Goal: Task Accomplishment & Management: Complete application form

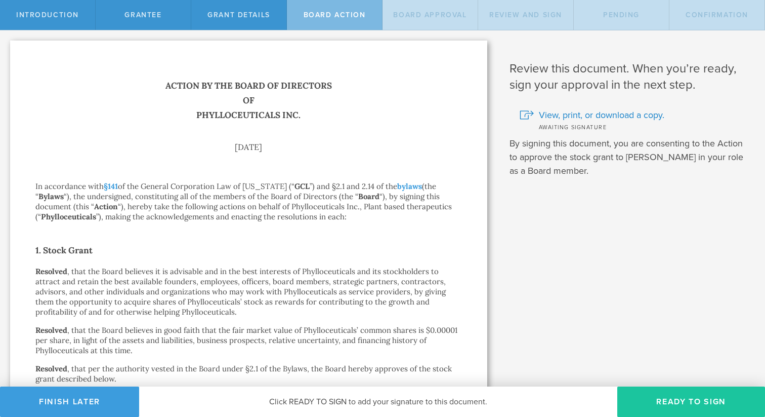
click at [663, 398] on button "Ready to Sign" at bounding box center [692, 401] width 148 height 30
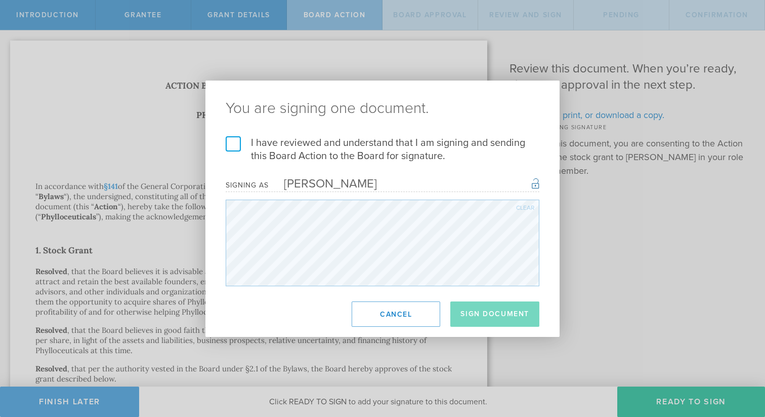
click at [234, 143] on label "I have reviewed and understand that I am signing and sending this Board Action …" at bounding box center [383, 149] width 314 height 26
click at [0, 0] on input "I have reviewed and understand that I am signing and sending this Board Action …" at bounding box center [0, 0] width 0 height 0
click at [483, 313] on button "Sign Document" at bounding box center [495, 313] width 89 height 25
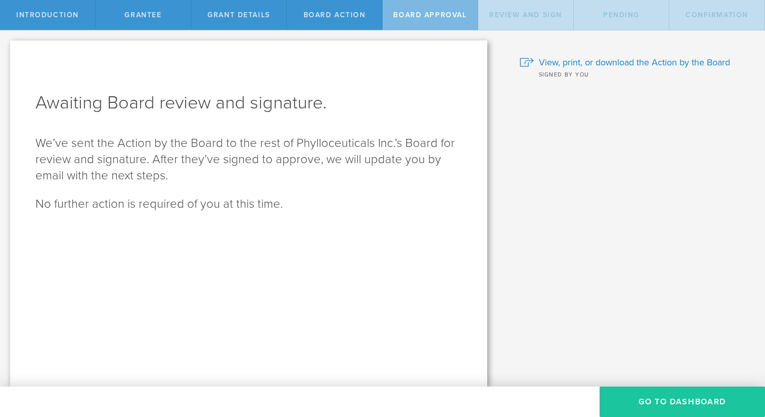
click at [642, 398] on button "Go To Dashboard" at bounding box center [683, 401] width 166 height 30
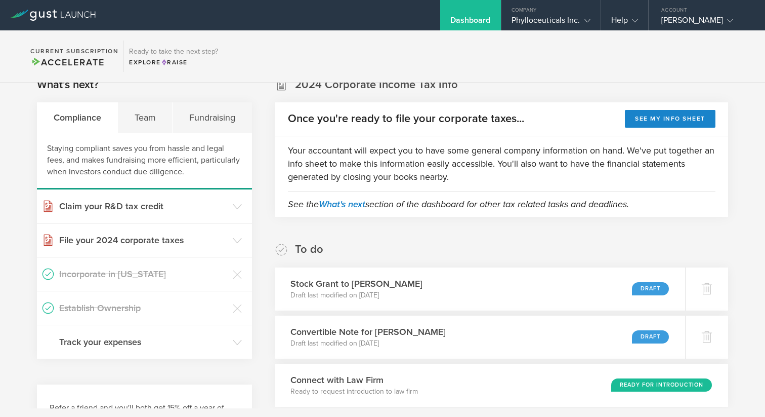
scroll to position [31, 0]
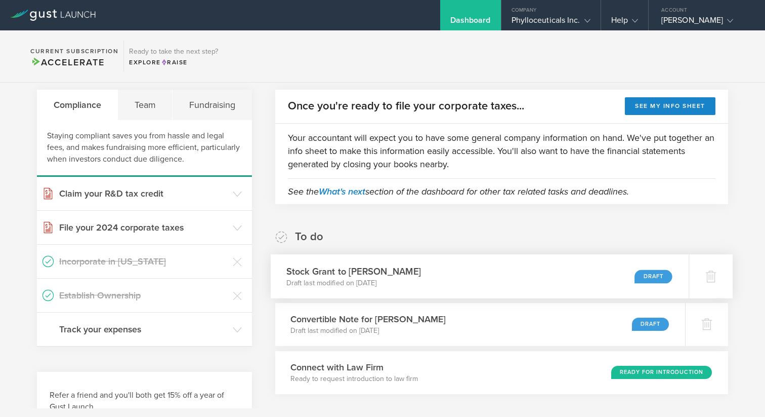
click at [590, 283] on div "Stock Grant to Jane Hollingsworth Draft last modified on Sep 2, 2025 Draft" at bounding box center [480, 276] width 419 height 44
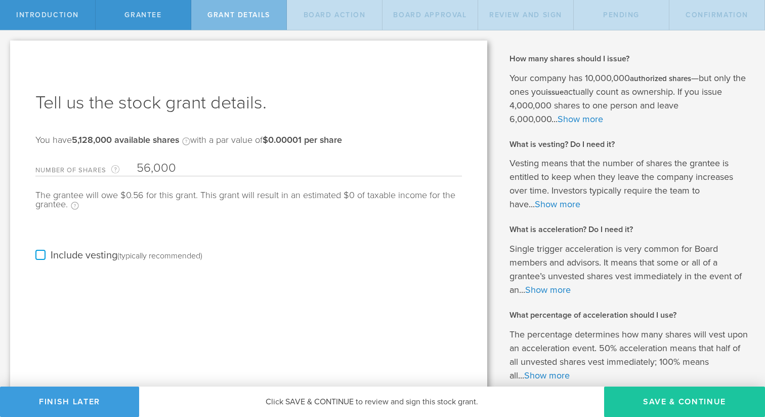
click at [650, 400] on button "Save & Continue" at bounding box center [684, 401] width 161 height 30
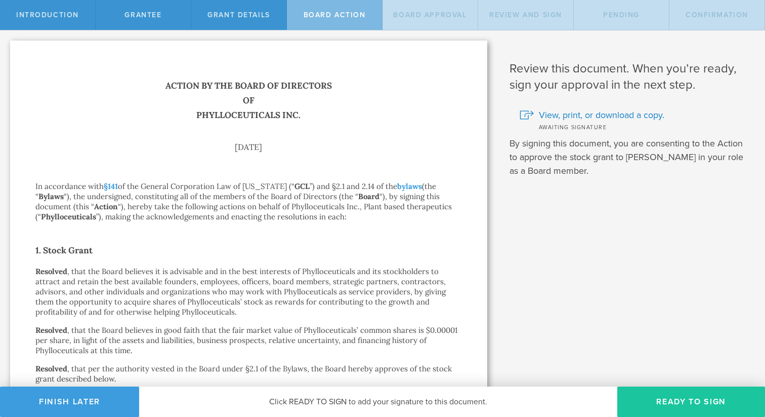
click at [679, 402] on button "Ready to Sign" at bounding box center [692, 401] width 148 height 30
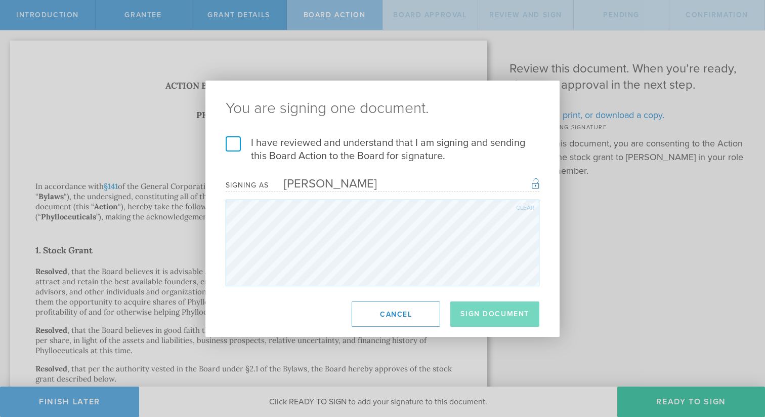
click at [231, 145] on label "I have reviewed and understand that I am signing and sending this Board Action …" at bounding box center [383, 149] width 314 height 26
click at [0, 0] on input "I have reviewed and understand that I am signing and sending this Board Action …" at bounding box center [0, 0] width 0 height 0
click at [493, 314] on button "Sign Document" at bounding box center [495, 313] width 89 height 25
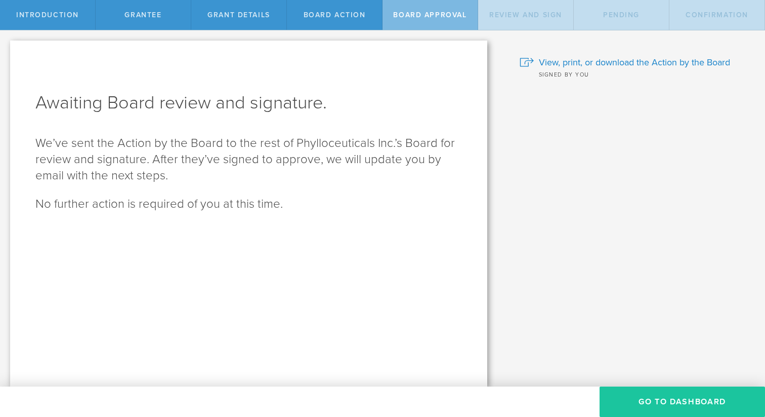
click at [641, 402] on button "Go To Dashboard" at bounding box center [683, 401] width 166 height 30
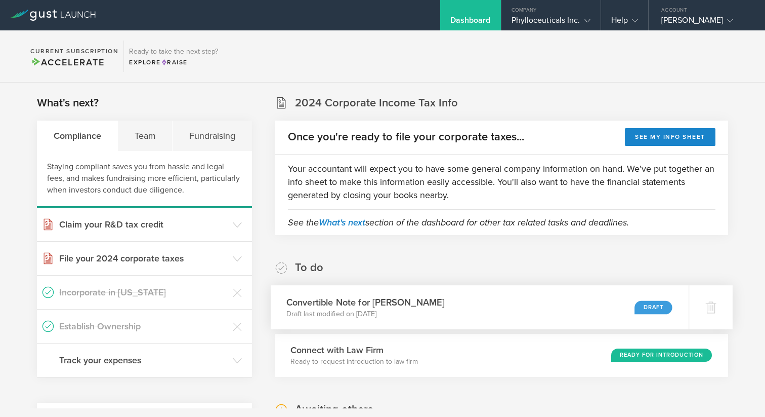
click at [623, 308] on div "Convertible Note for Stuart Kurtz Draft last modified on Aug 21, 2025 Draft" at bounding box center [480, 307] width 419 height 44
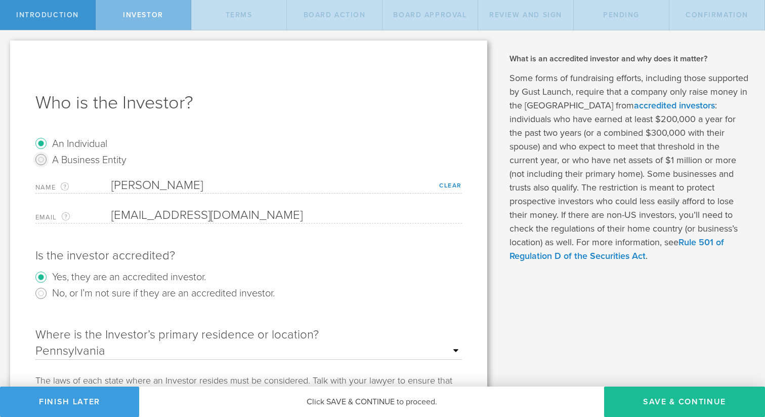
click at [43, 161] on input "A Business Entity" at bounding box center [41, 159] width 16 height 16
radio input "true"
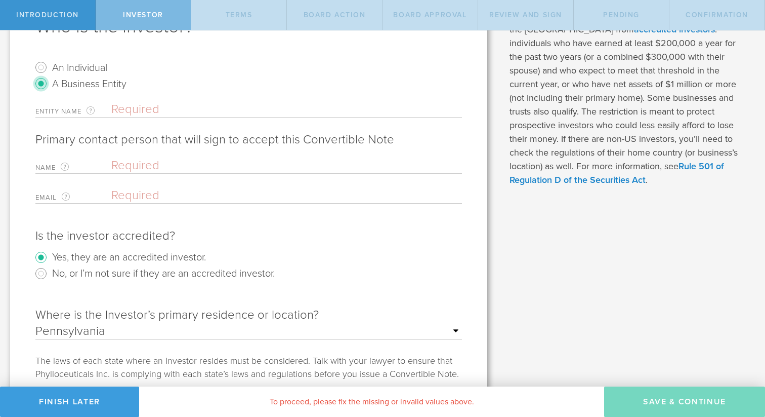
scroll to position [67, 0]
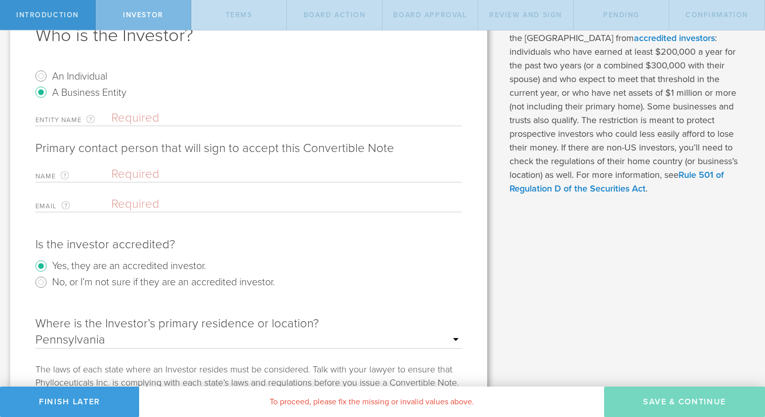
click at [127, 114] on input "text" at bounding box center [286, 117] width 351 height 15
type input "A2Z LP"
click at [136, 178] on input "text" at bounding box center [284, 174] width 346 height 15
type input "Stuart Kurtz"
click at [132, 203] on input "email" at bounding box center [284, 203] width 346 height 15
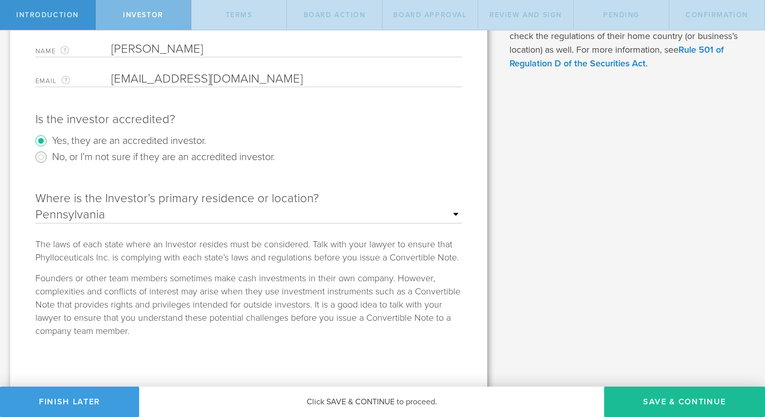
scroll to position [204, 0]
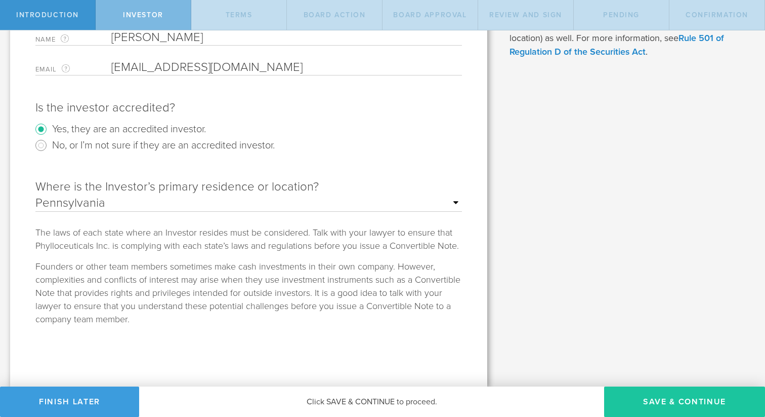
type input "skurtz@kurtzpartners.com"
click at [652, 396] on button "Save & Continue" at bounding box center [684, 401] width 161 height 30
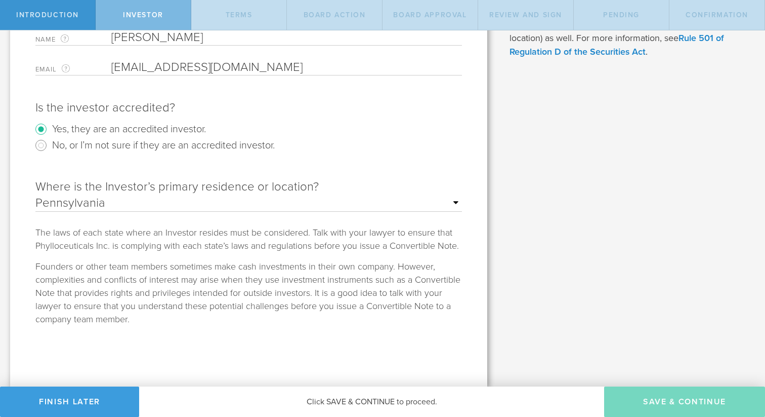
type input "50,000"
type input "7,000,000"
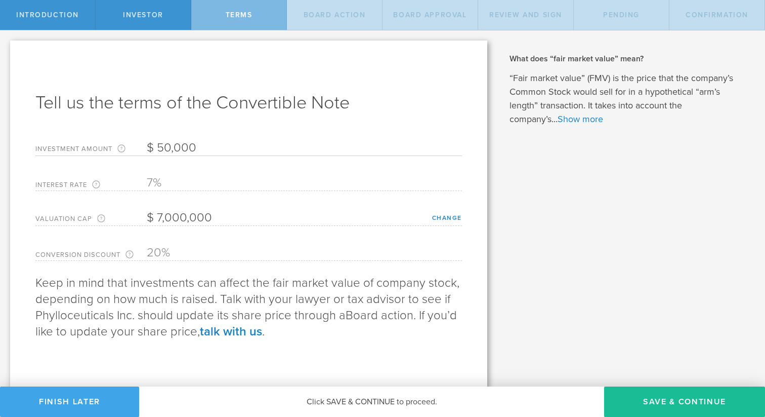
click at [66, 404] on button "Finish Later" at bounding box center [69, 401] width 139 height 30
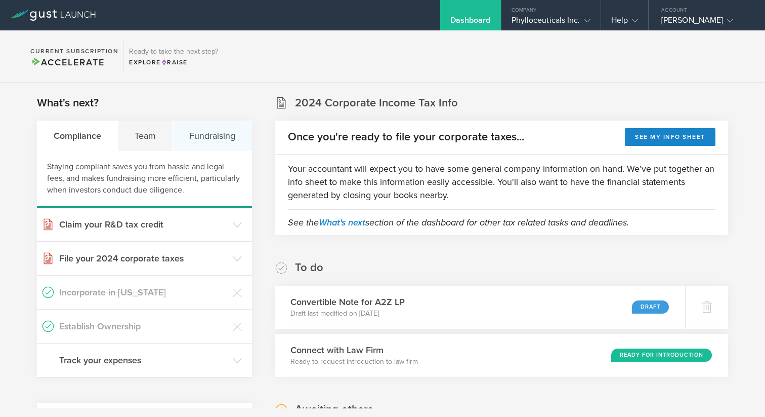
click at [212, 142] on div "Fundraising" at bounding box center [212, 135] width 79 height 30
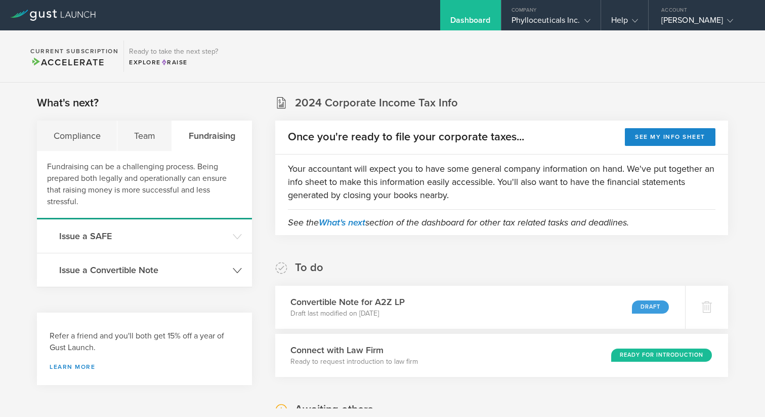
click at [166, 278] on header "Issue a Convertible Note" at bounding box center [144, 269] width 215 height 33
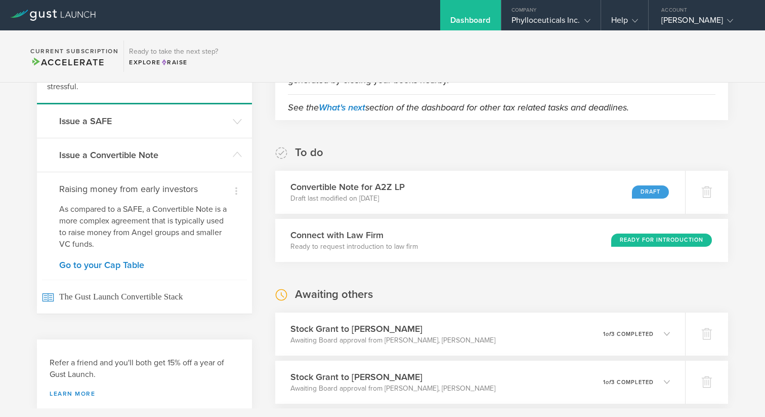
scroll to position [116, 0]
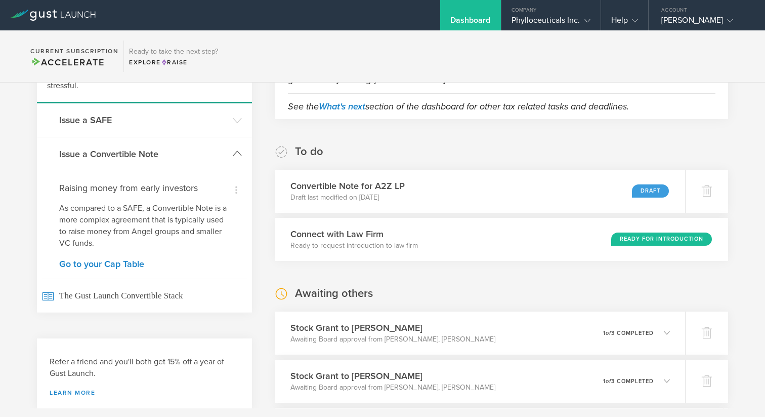
click at [138, 153] on h3 "Issue a Convertible Note" at bounding box center [143, 153] width 169 height 13
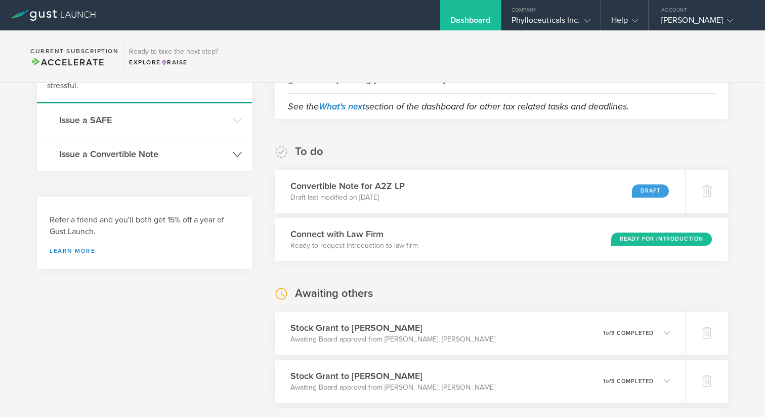
click at [138, 154] on h3 "Issue a Convertible Note" at bounding box center [143, 153] width 169 height 13
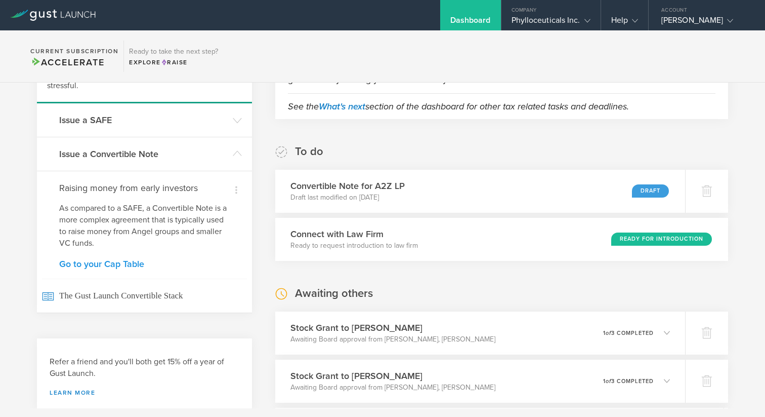
click at [113, 266] on link "Go to your Cap Table" at bounding box center [144, 263] width 171 height 9
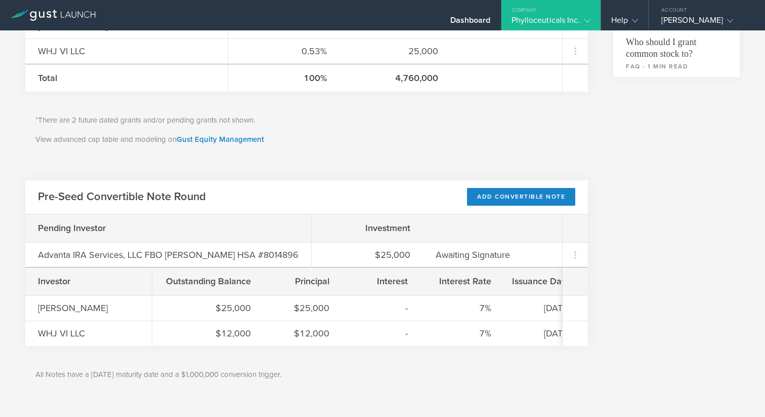
scroll to position [442, 0]
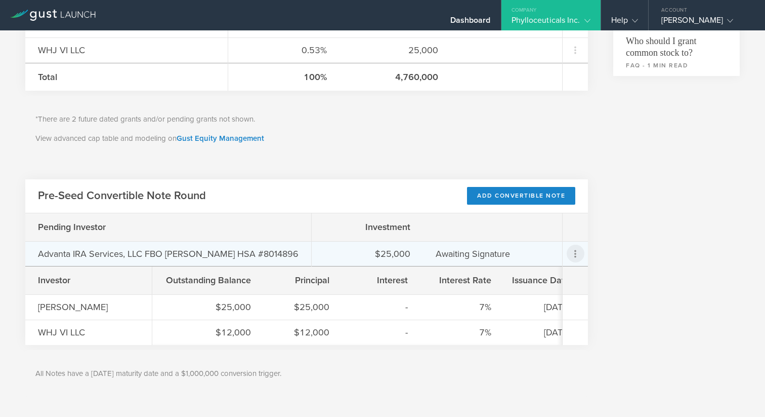
click at [580, 252] on icon at bounding box center [575, 254] width 12 height 12
click at [525, 195] on md-backdrop at bounding box center [382, 208] width 765 height 417
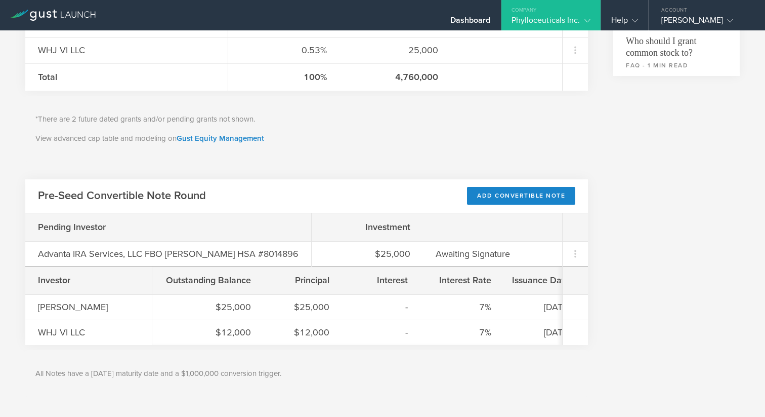
click at [525, 195] on div "Add Convertible Note" at bounding box center [521, 196] width 108 height 18
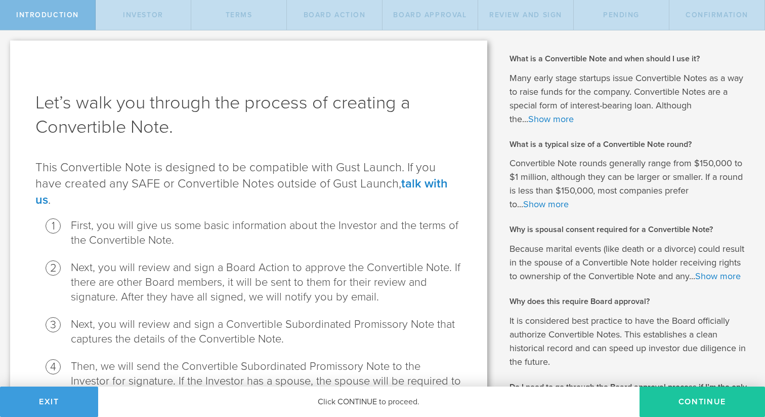
click at [700, 401] on button "Continue" at bounding box center [703, 401] width 126 height 30
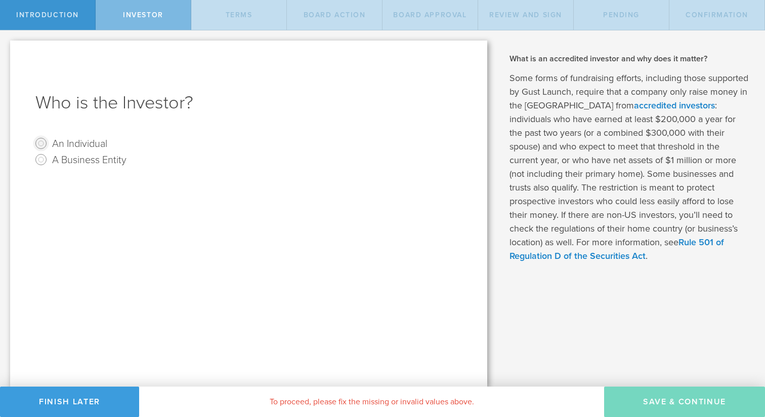
click at [45, 143] on input "An Individual" at bounding box center [41, 143] width 16 height 16
radio input "true"
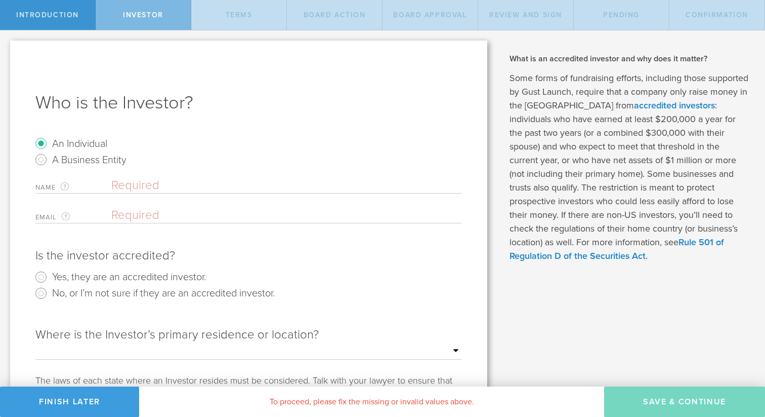
click at [116, 182] on input "text" at bounding box center [286, 185] width 351 height 15
type input "Jim Austin"
click at [109, 212] on label "Email The email address of the person that will be the Convertible Note holder." at bounding box center [73, 217] width 76 height 12
click at [121, 219] on input "email" at bounding box center [284, 215] width 346 height 15
type input "jaustin@conecraft.com"
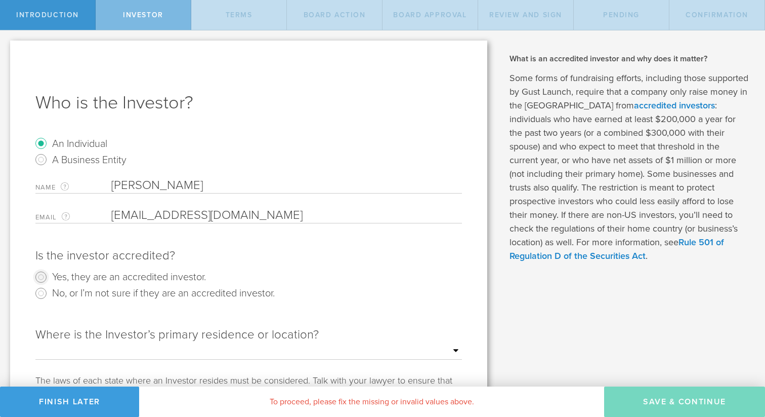
click at [45, 274] on input "Yes, they are an accredited investor." at bounding box center [41, 277] width 16 height 16
radio input "true"
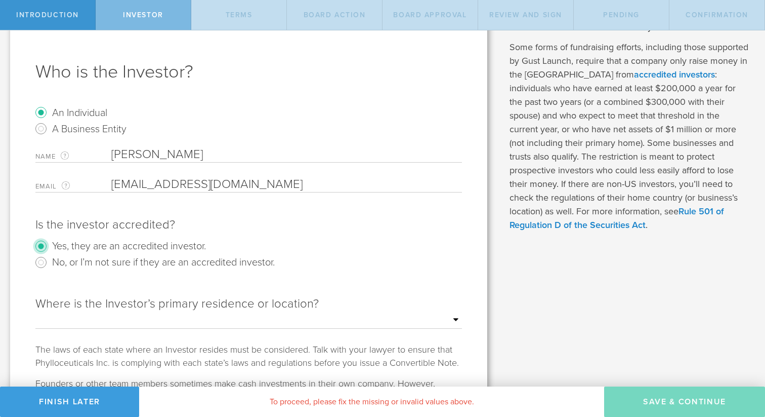
scroll to position [60, 0]
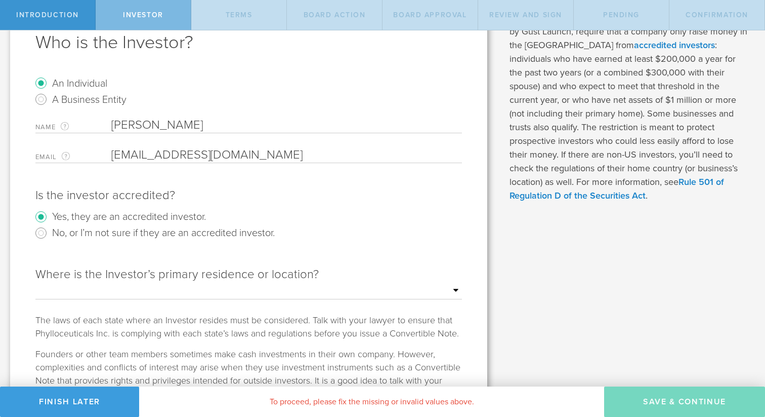
click at [112, 293] on select "Outside of the US Alabama Alaska Arizona Arkansas California Colorado Connectic…" at bounding box center [248, 290] width 427 height 15
select select "string:PA"
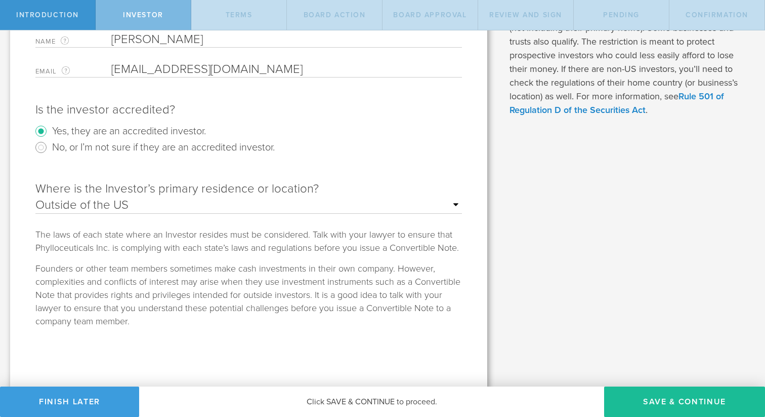
scroll to position [148, 0]
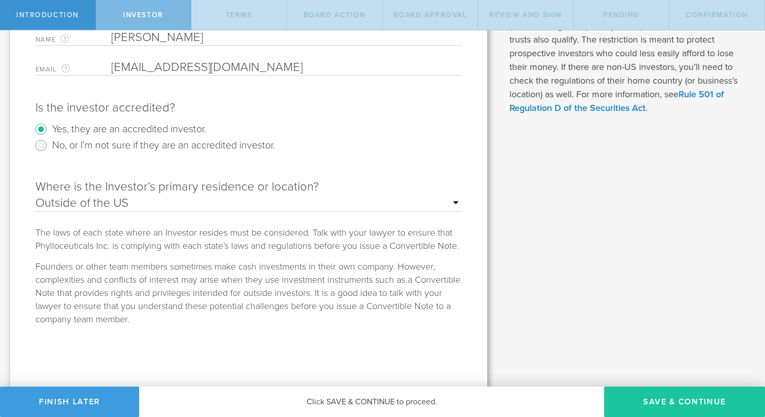
click at [658, 398] on button "Save & Continue" at bounding box center [684, 401] width 161 height 30
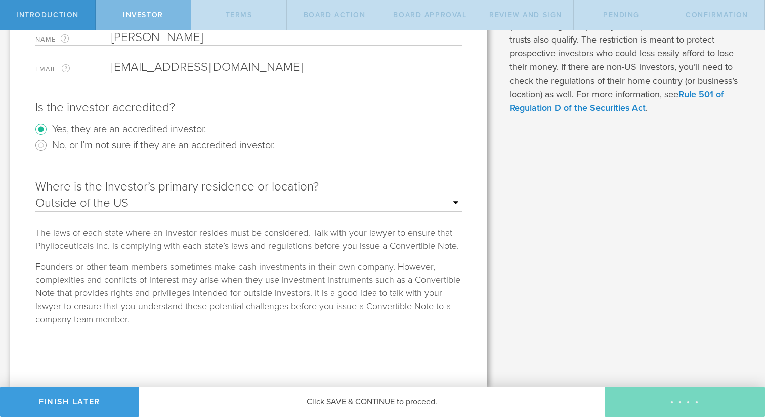
type input "7,000,000"
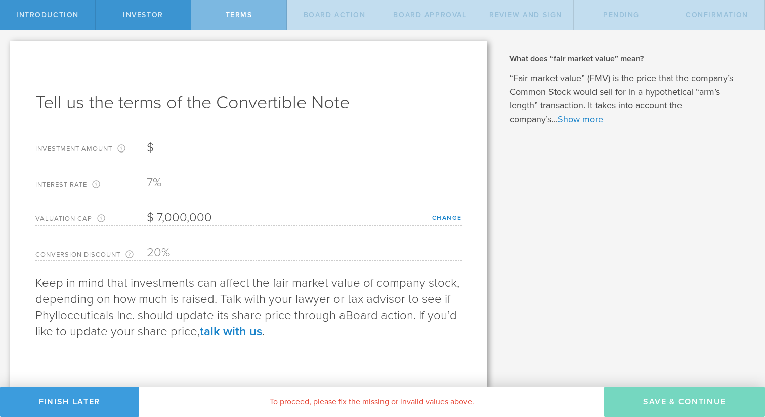
click at [212, 130] on div "Tell us the terms of the Convertible Note Investment Amount The amount (in USD)…" at bounding box center [248, 213] width 477 height 347
click at [181, 148] on input "Investment Amount The amount (in USD) that this investor is paying for the Conv…" at bounding box center [304, 147] width 315 height 15
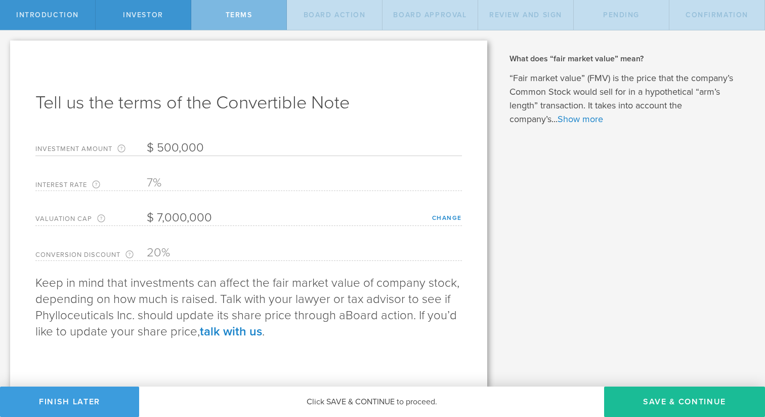
scroll to position [2, 0]
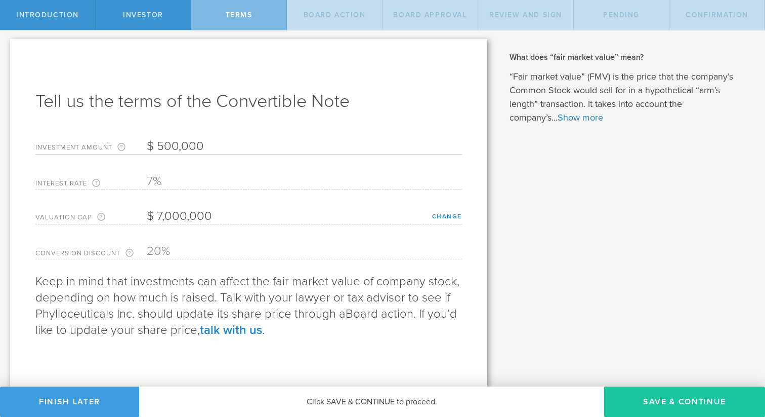
type input "500,000"
click at [656, 396] on button "Save & Continue" at bounding box center [684, 401] width 161 height 30
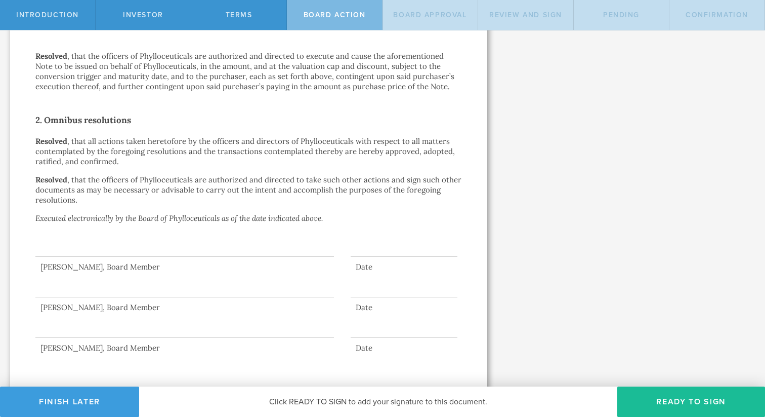
scroll to position [380, 0]
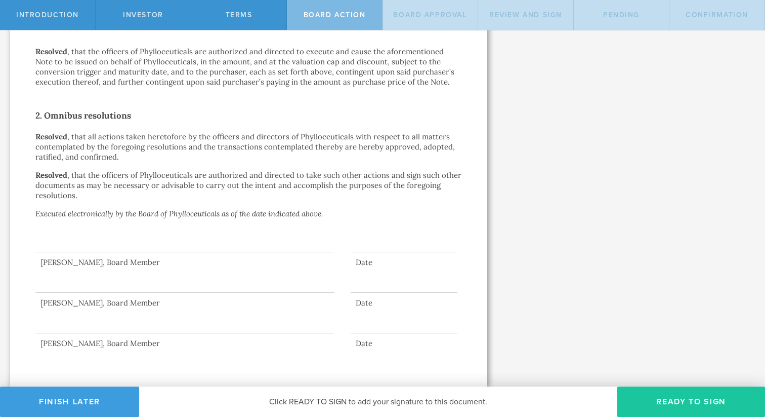
click at [674, 403] on button "Ready to Sign" at bounding box center [692, 401] width 148 height 30
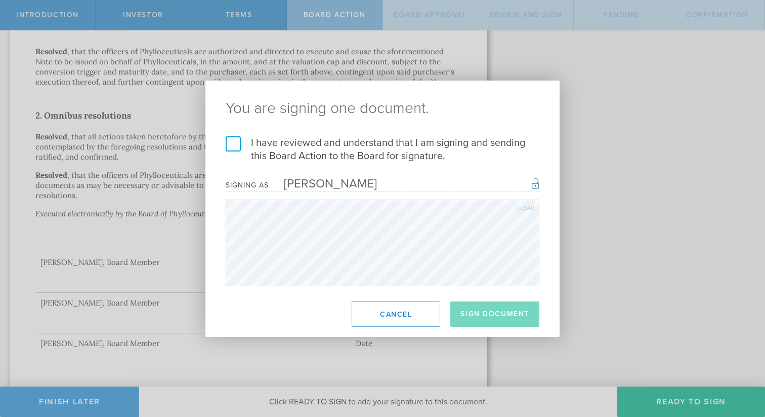
click at [231, 143] on label "I have reviewed and understand that I am signing and sending this Board Action …" at bounding box center [383, 149] width 314 height 26
click at [0, 0] on input "I have reviewed and understand that I am signing and sending this Board Action …" at bounding box center [0, 0] width 0 height 0
click at [484, 317] on button "Sign Document" at bounding box center [495, 313] width 89 height 25
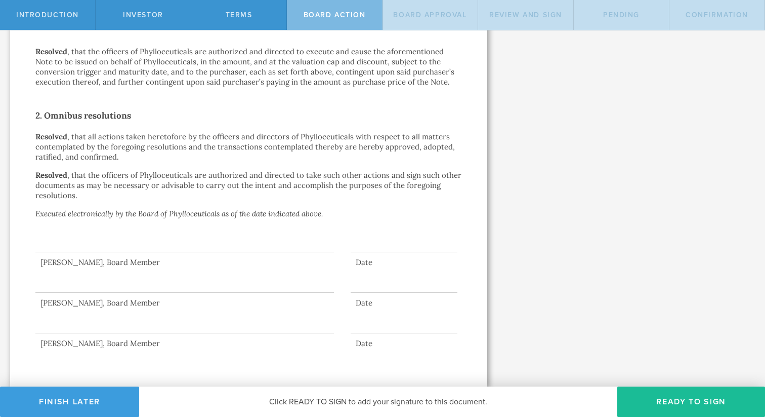
scroll to position [0, 0]
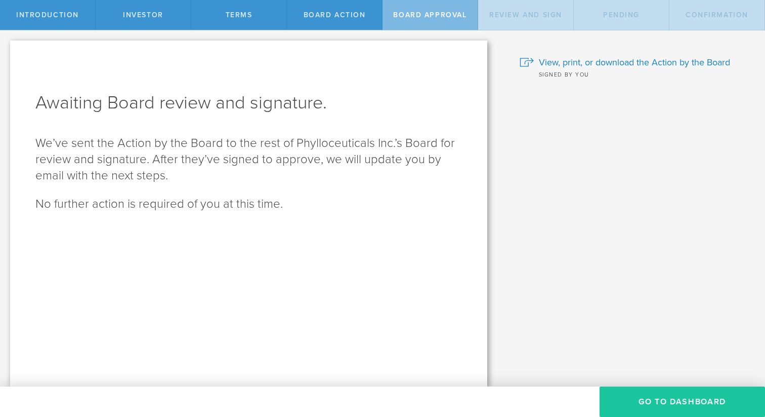
click at [641, 407] on button "Go To Dashboard" at bounding box center [683, 401] width 166 height 30
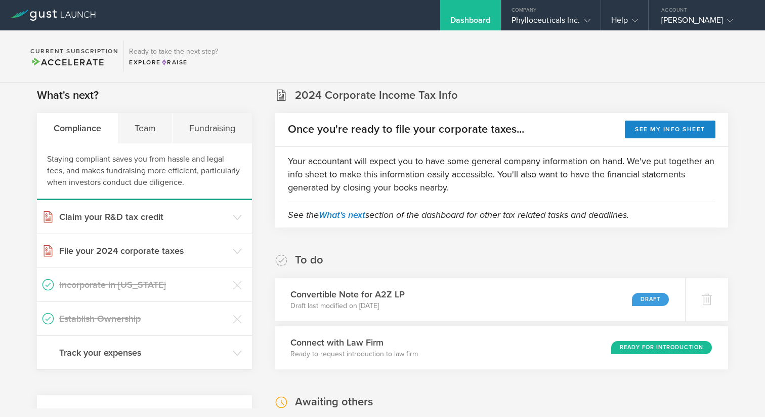
scroll to position [7, 0]
